Goal: Use online tool/utility: Utilize a website feature to perform a specific function

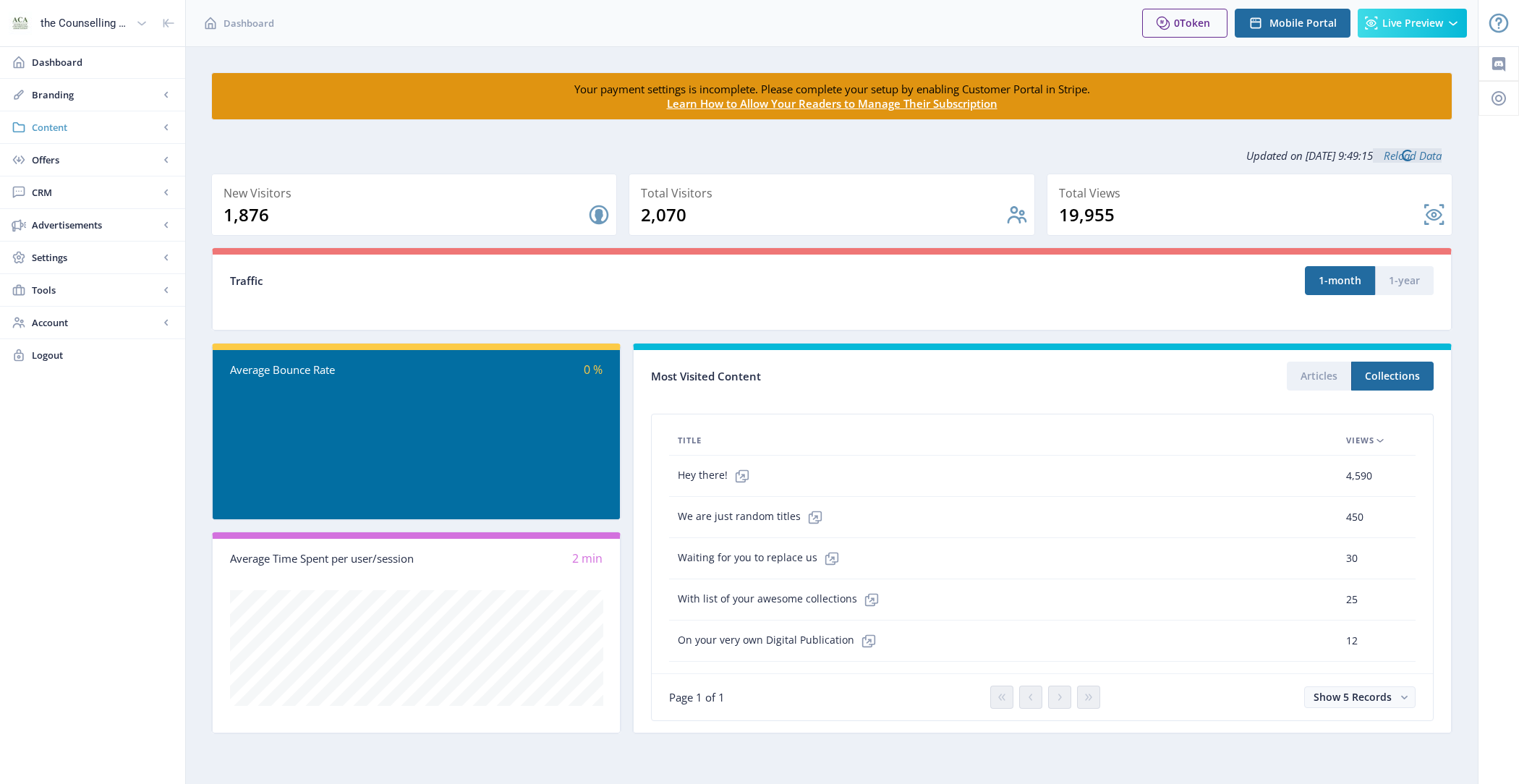
click at [100, 127] on span "Content" at bounding box center [95, 127] width 127 height 15
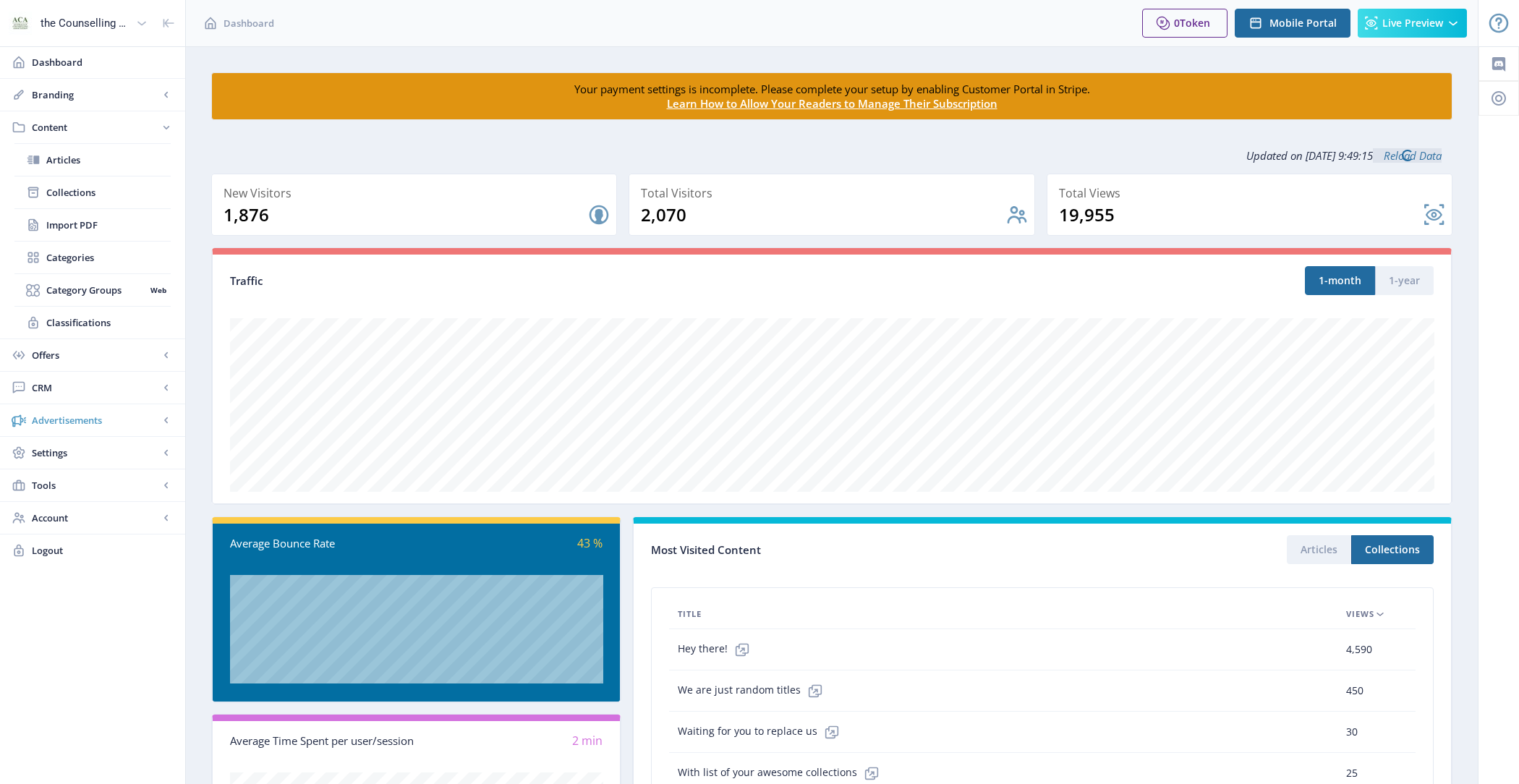
click at [103, 416] on span "Advertisements" at bounding box center [95, 420] width 127 height 15
click at [89, 127] on span "Content" at bounding box center [95, 127] width 127 height 15
click at [102, 453] on span "Settings" at bounding box center [95, 452] width 127 height 15
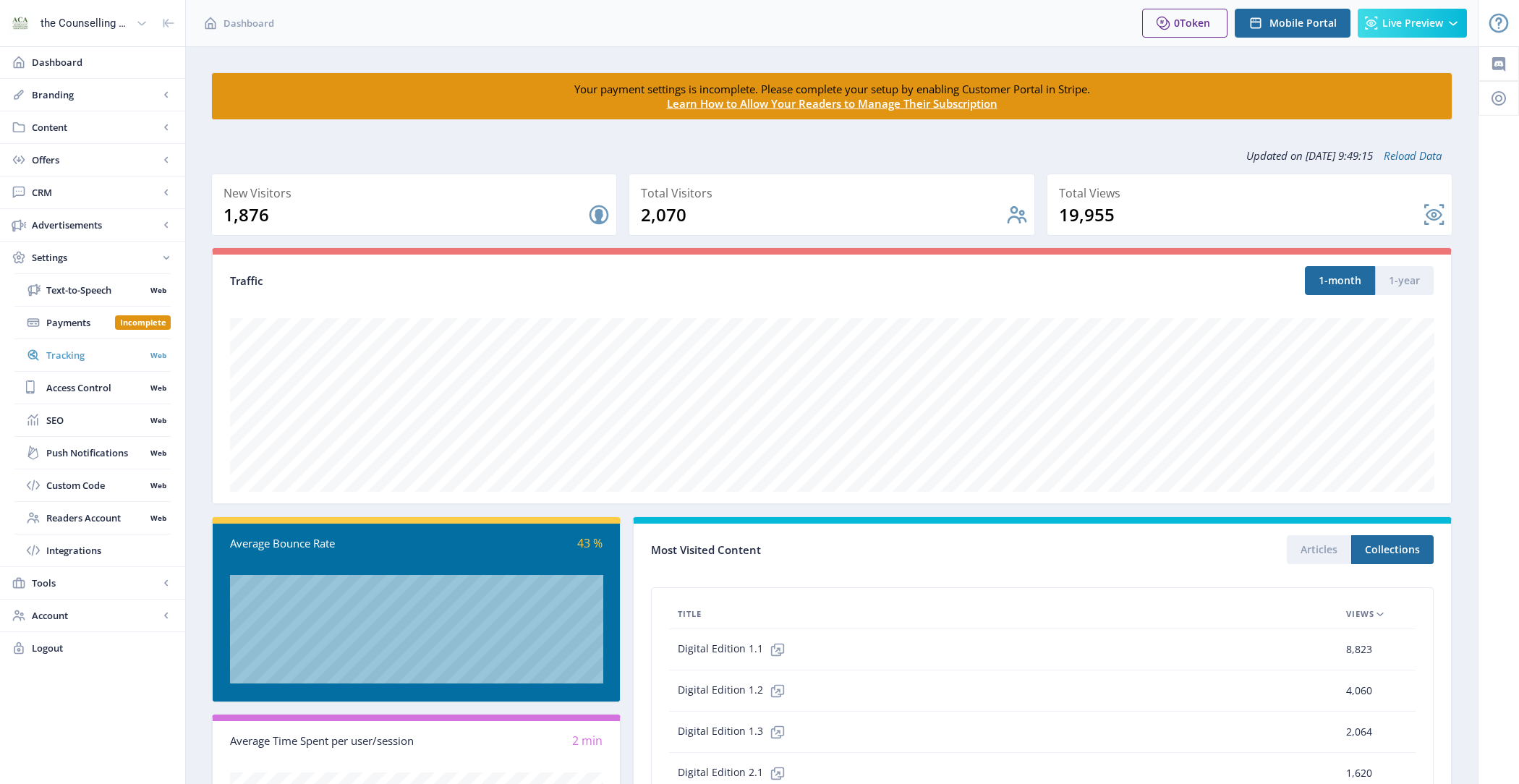
click at [77, 343] on link "Tracking Web" at bounding box center [93, 355] width 157 height 32
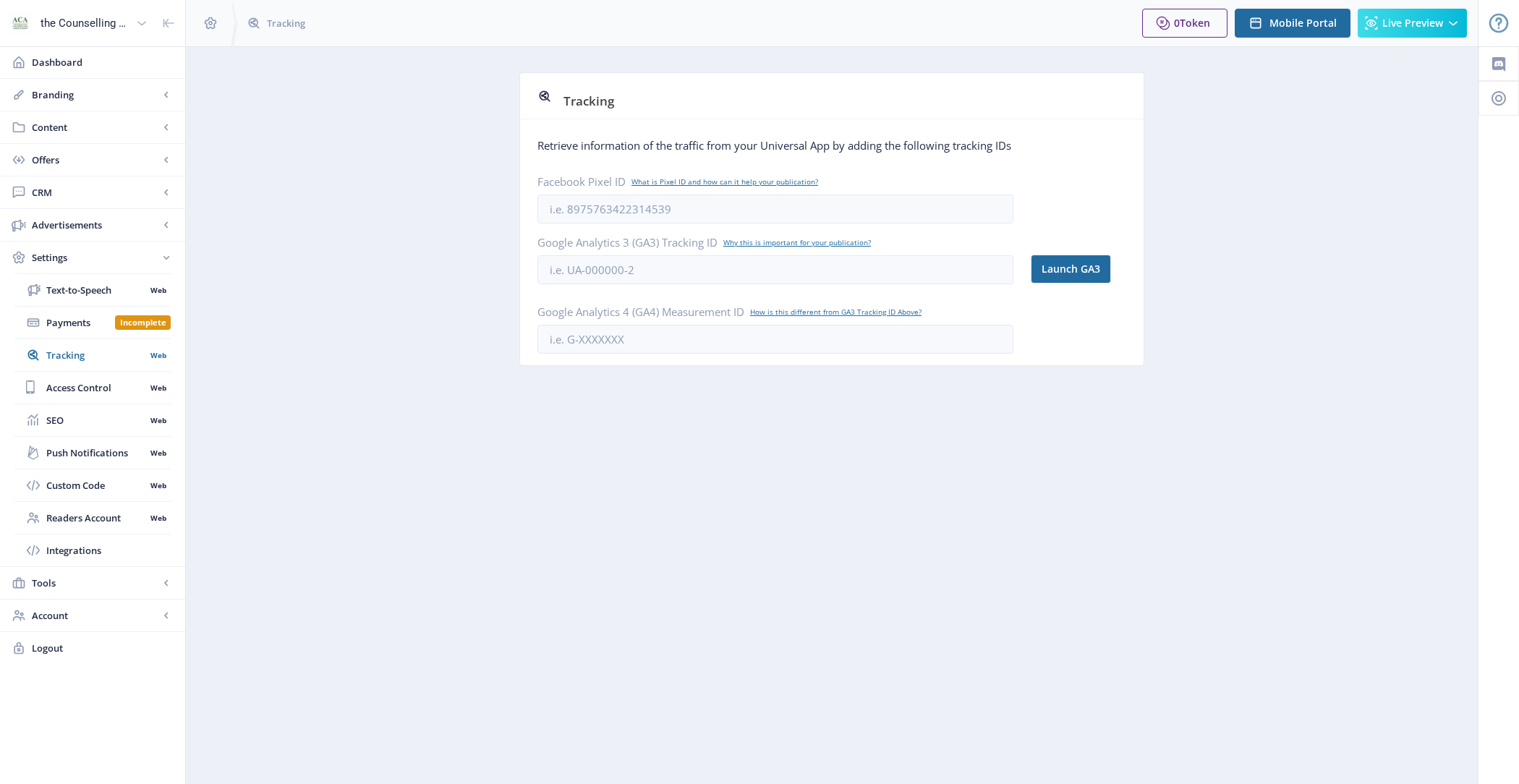
click at [310, 370] on app-settings-tracking "Tracking Retrieve information of the traffic from your Universal App by adding …" at bounding box center [832, 230] width 1241 height 315
click at [123, 582] on span "Tools" at bounding box center [95, 583] width 127 height 15
click at [91, 552] on span "Account" at bounding box center [95, 550] width 127 height 15
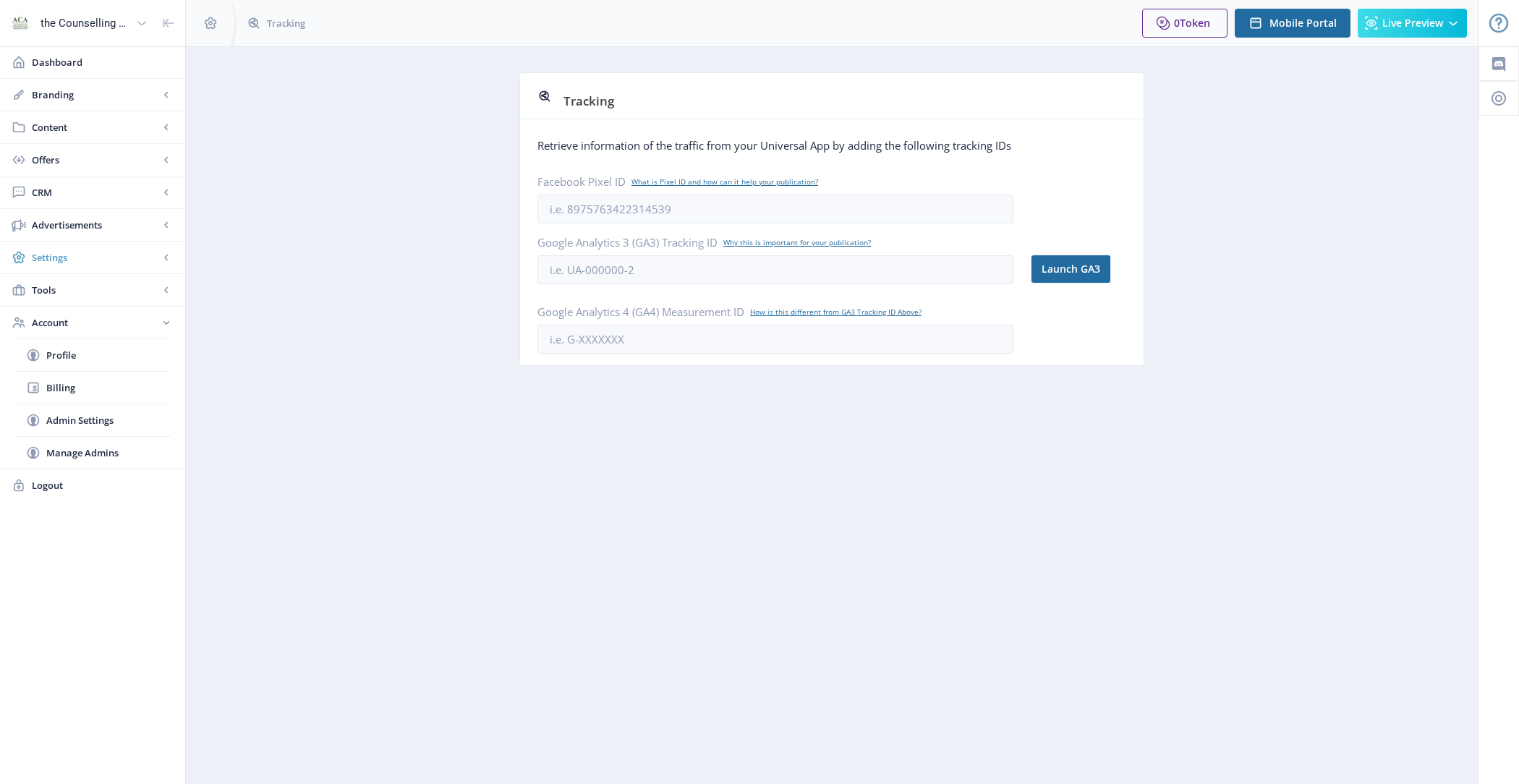
click at [84, 251] on span "Settings" at bounding box center [95, 257] width 127 height 15
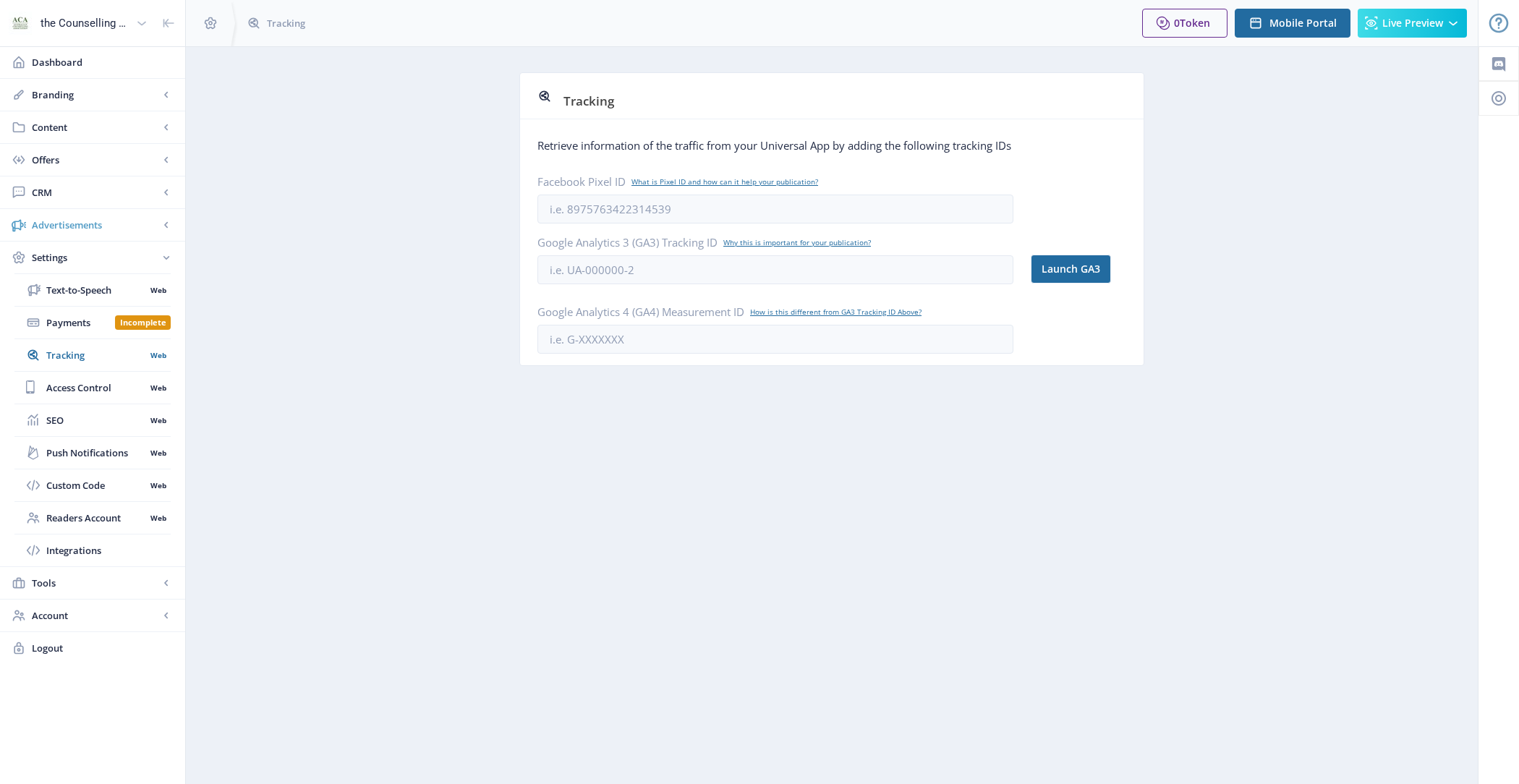
click at [83, 220] on span "Advertisements" at bounding box center [95, 225] width 127 height 15
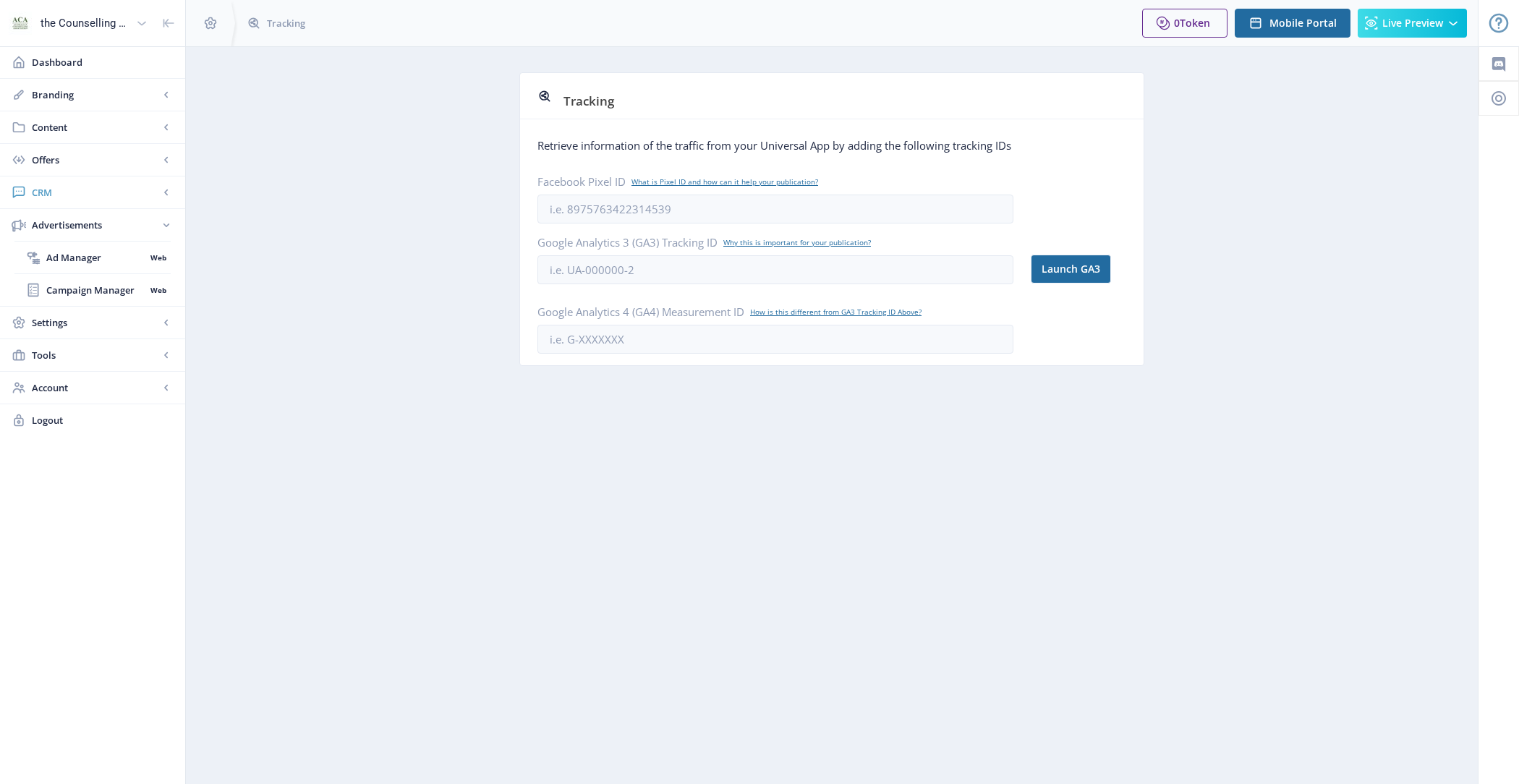
click at [74, 195] on span "CRM" at bounding box center [95, 192] width 127 height 15
click at [68, 153] on span "Offers" at bounding box center [95, 160] width 127 height 15
click at [65, 124] on span "Content" at bounding box center [95, 127] width 127 height 15
click at [65, 86] on link "Branding" at bounding box center [92, 95] width 185 height 32
click at [68, 355] on span "Content" at bounding box center [95, 355] width 127 height 15
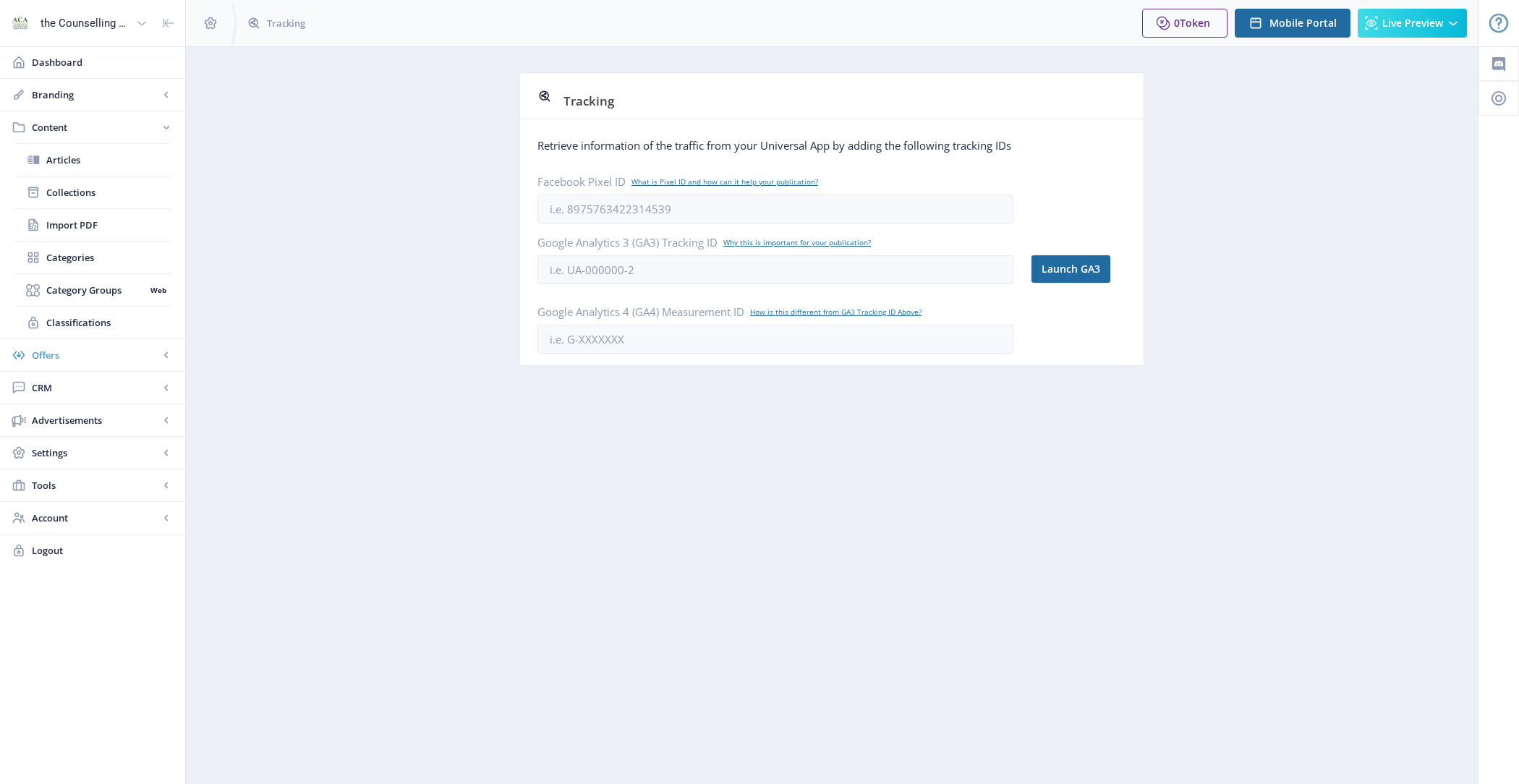
click at [68, 357] on span "Offers" at bounding box center [95, 355] width 127 height 15
click at [68, 282] on span "CRM" at bounding box center [95, 289] width 127 height 15
click at [73, 282] on span "Advanced Analytics" at bounding box center [108, 289] width 124 height 15
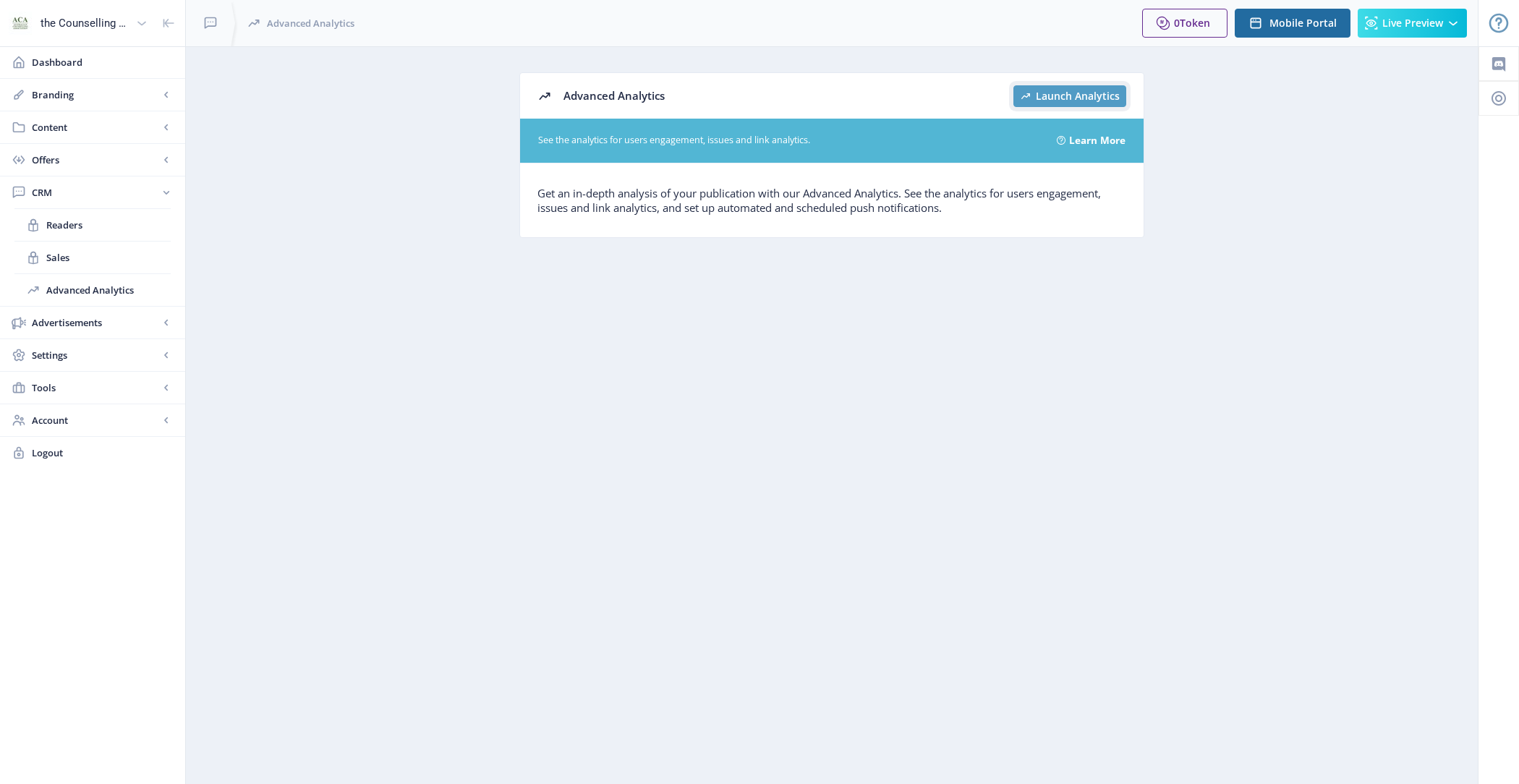
click at [1046, 97] on span "Launch Analytics" at bounding box center [1078, 96] width 84 height 12
